Goal: Find specific page/section: Find specific page/section

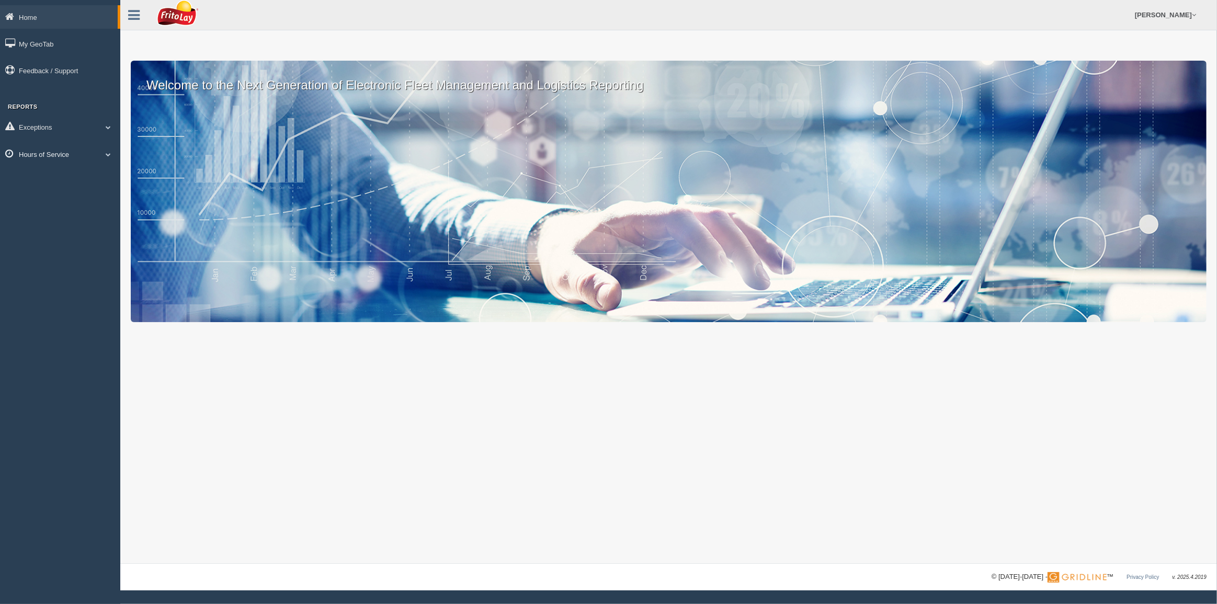
click at [55, 152] on link "Hours of Service" at bounding box center [60, 154] width 120 height 24
click at [62, 176] on link "HOS Explanation Reports" at bounding box center [68, 178] width 99 height 19
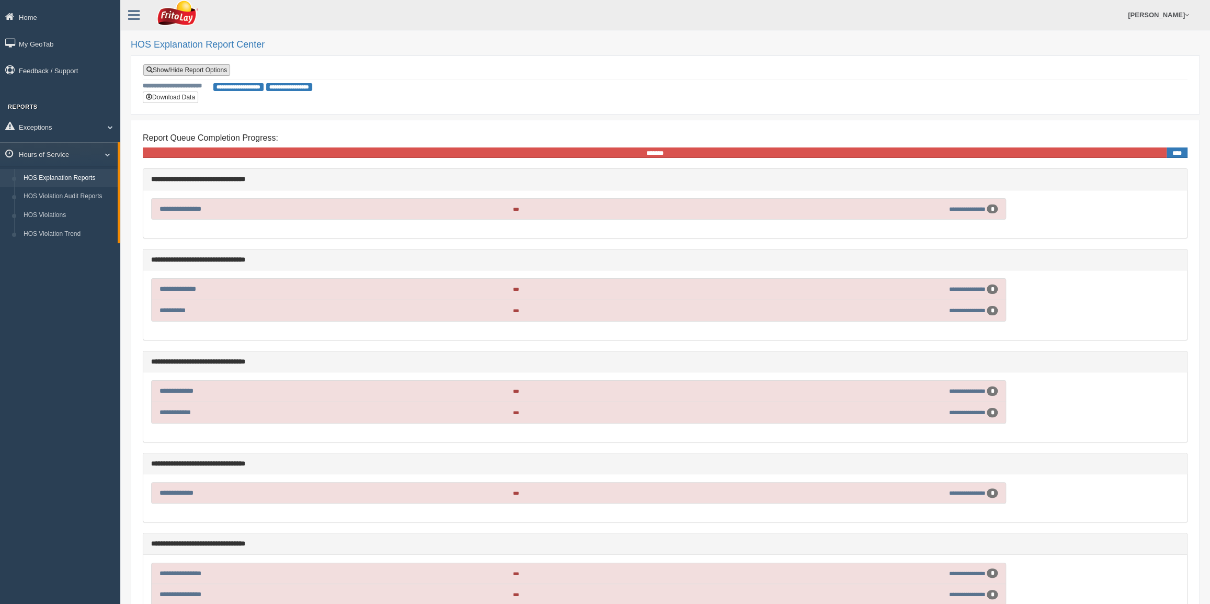
click at [186, 66] on link "Show/Hide Report Options" at bounding box center [186, 70] width 87 height 12
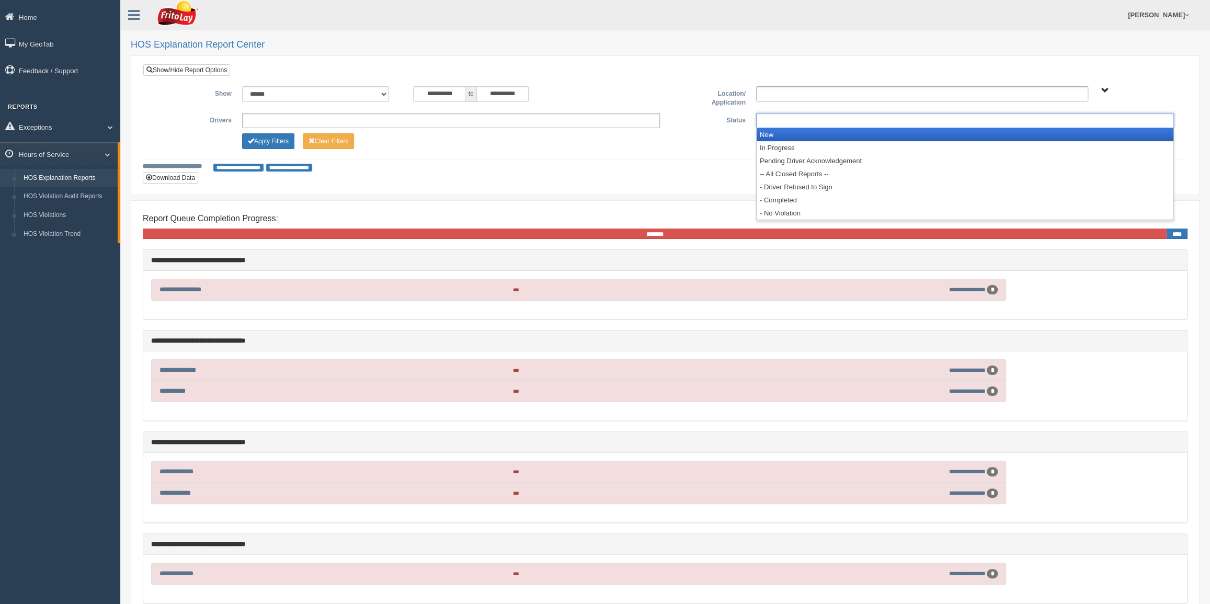
click at [799, 123] on ul at bounding box center [965, 120] width 418 height 15
click at [782, 139] on li "New" at bounding box center [965, 134] width 417 height 13
click at [783, 135] on li "In Progress" at bounding box center [965, 134] width 417 height 13
click at [789, 137] on li "Pending Driver Acknowledgement" at bounding box center [965, 134] width 417 height 13
click at [790, 136] on li "-- All Closed Reports --" at bounding box center [965, 134] width 417 height 13
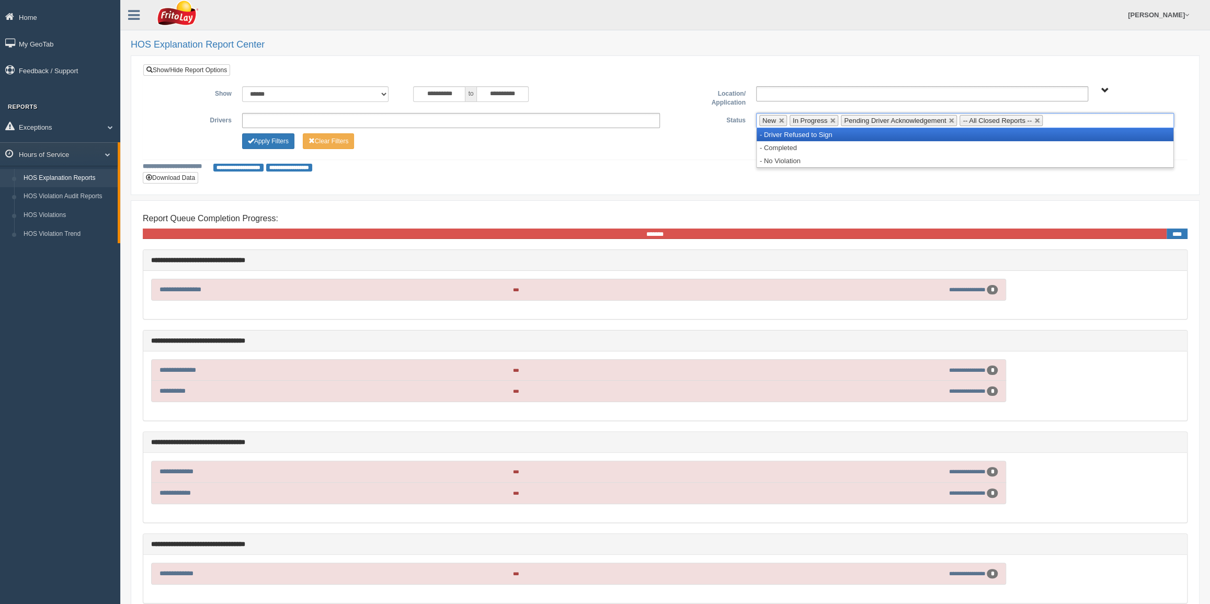
click at [790, 136] on li "- Driver Refused to Sign" at bounding box center [965, 134] width 417 height 13
click at [790, 137] on li "- Completed" at bounding box center [965, 134] width 417 height 13
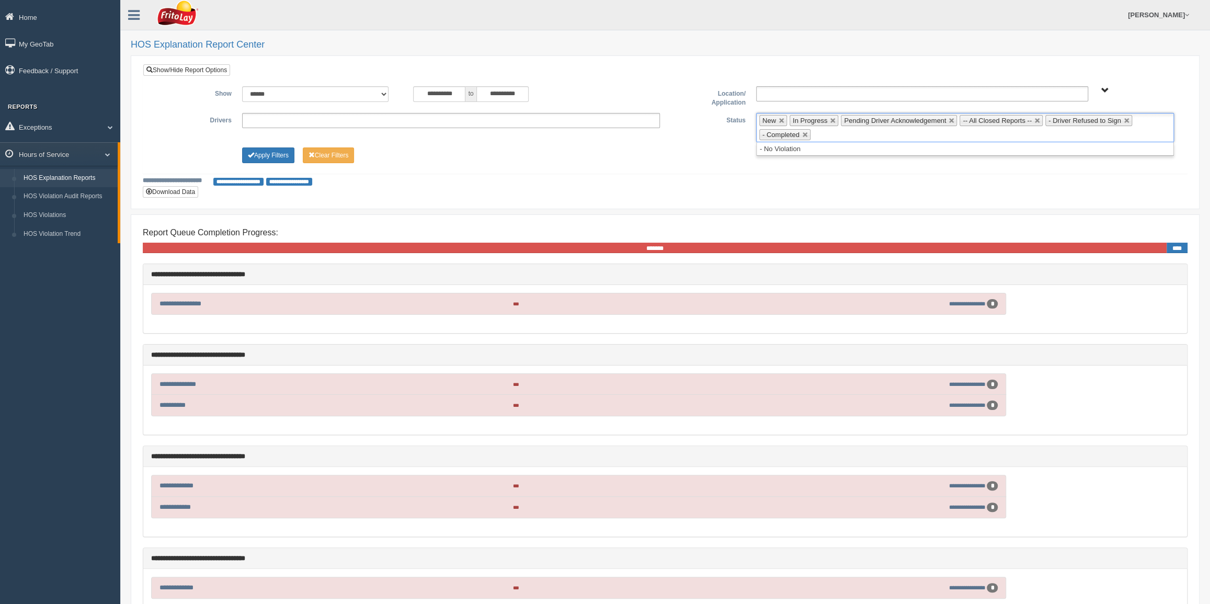
click at [300, 117] on ul "**********" at bounding box center [451, 120] width 418 height 15
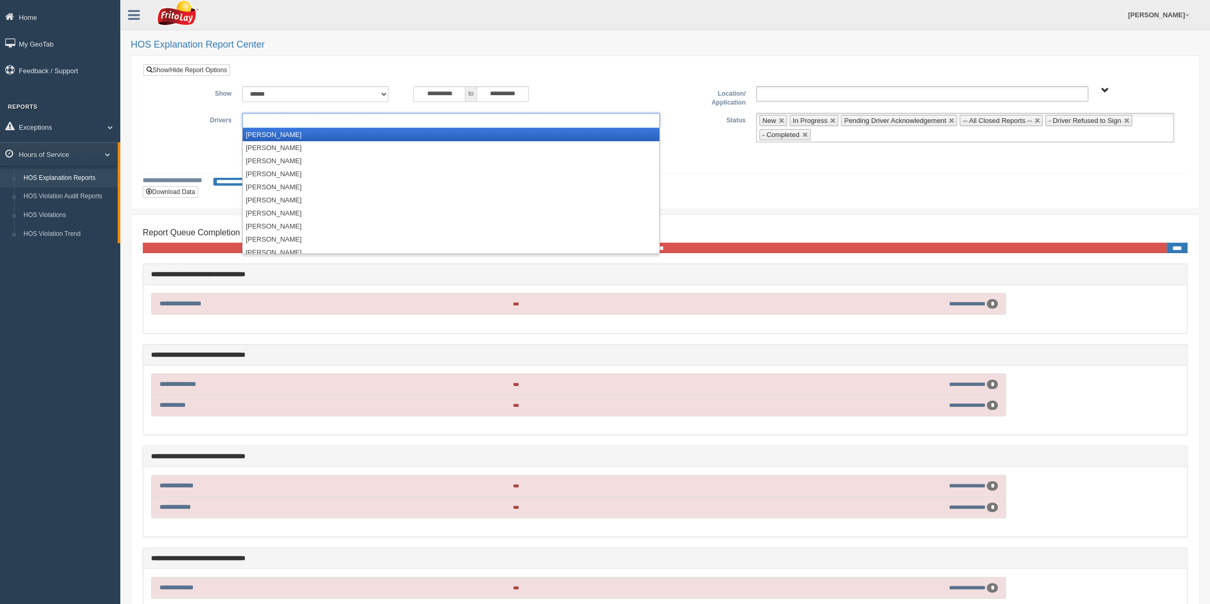
type input "*"
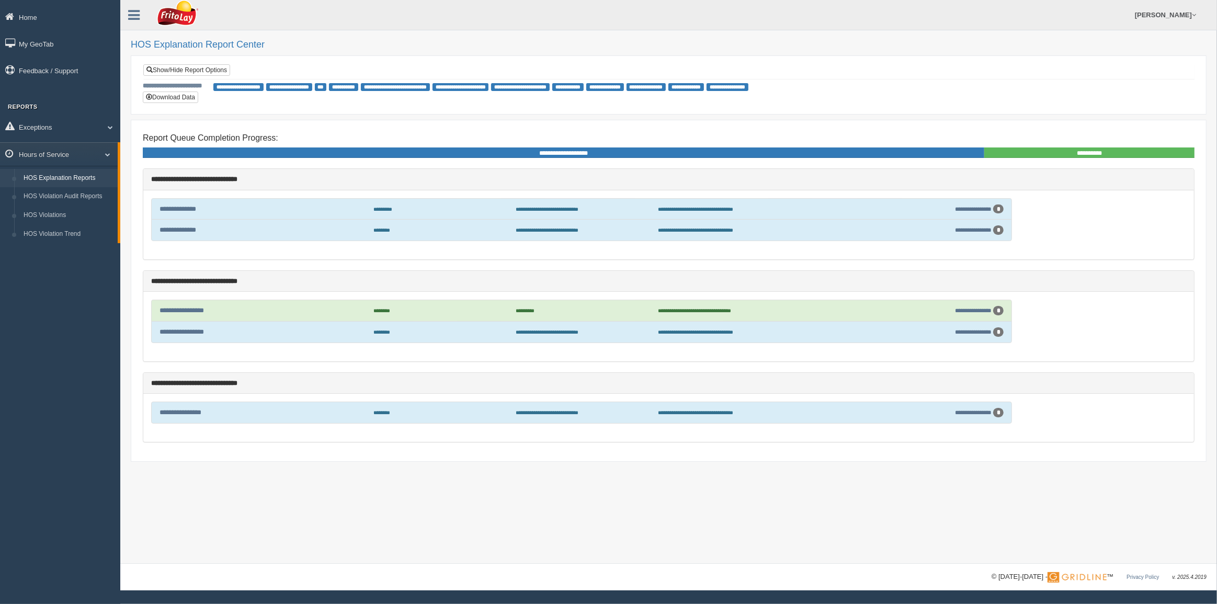
drag, startPoint x: 610, startPoint y: 533, endPoint x: 508, endPoint y: 510, distance: 104.0
click at [610, 533] on div "**********" at bounding box center [668, 282] width 1097 height 564
